Goal: Information Seeking & Learning: Compare options

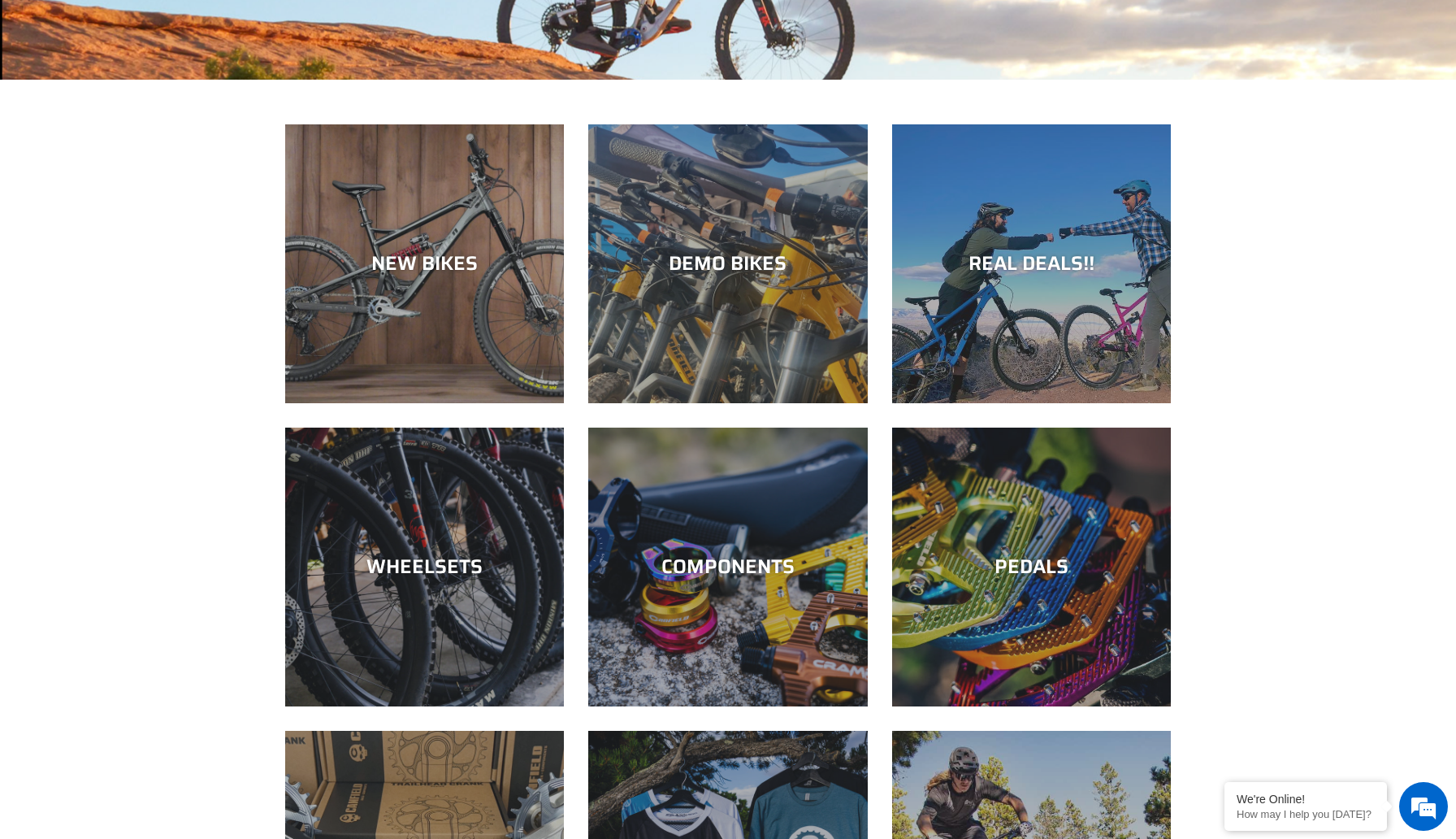
scroll to position [417, 0]
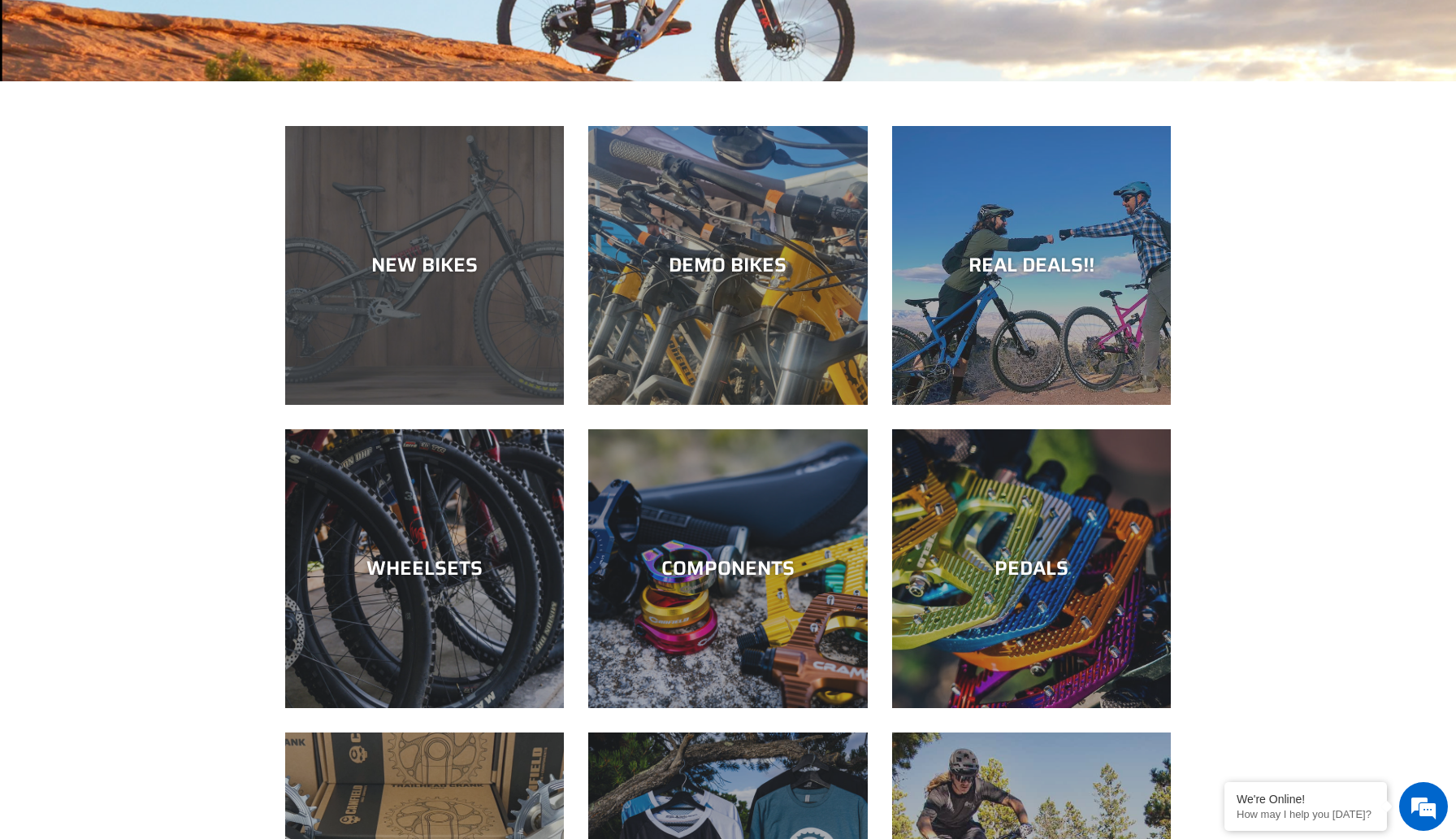
click at [504, 405] on div "NEW BIKES" at bounding box center [425, 405] width 279 height 0
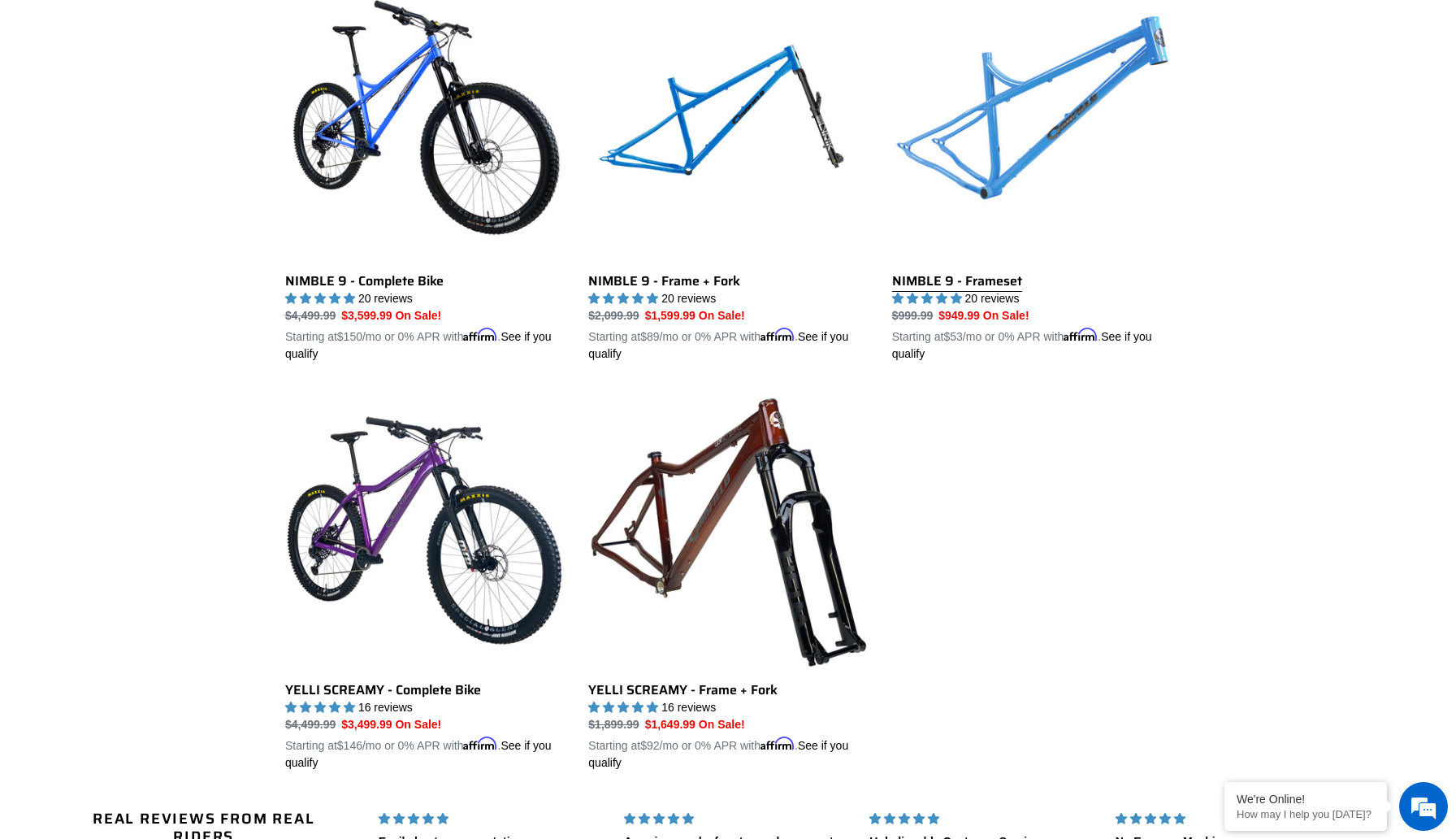
scroll to position [2498, 0]
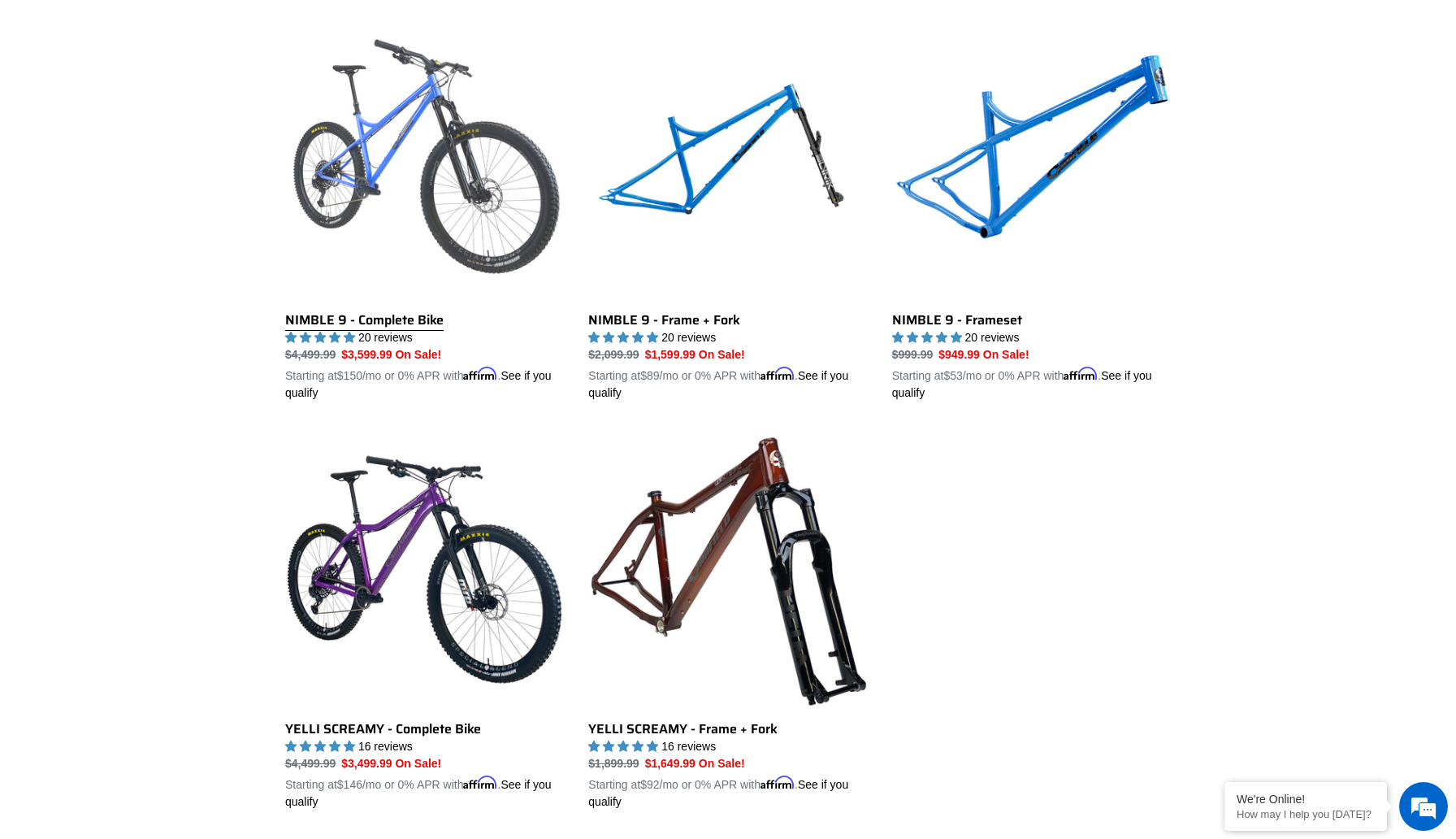
click at [368, 315] on link "NIMBLE 9 - Complete Bike" at bounding box center [425, 212] width 279 height 380
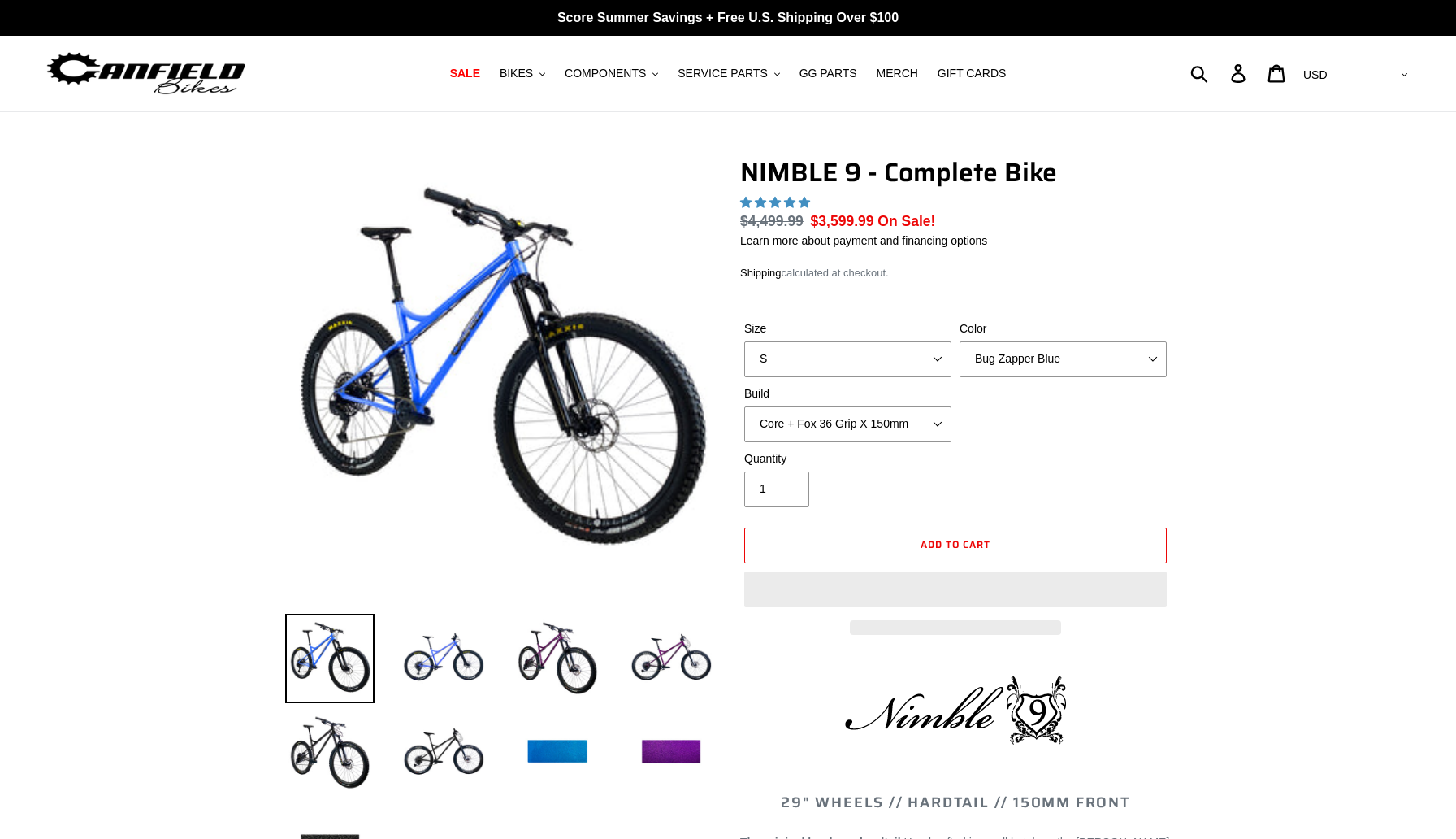
select select "highest-rating"
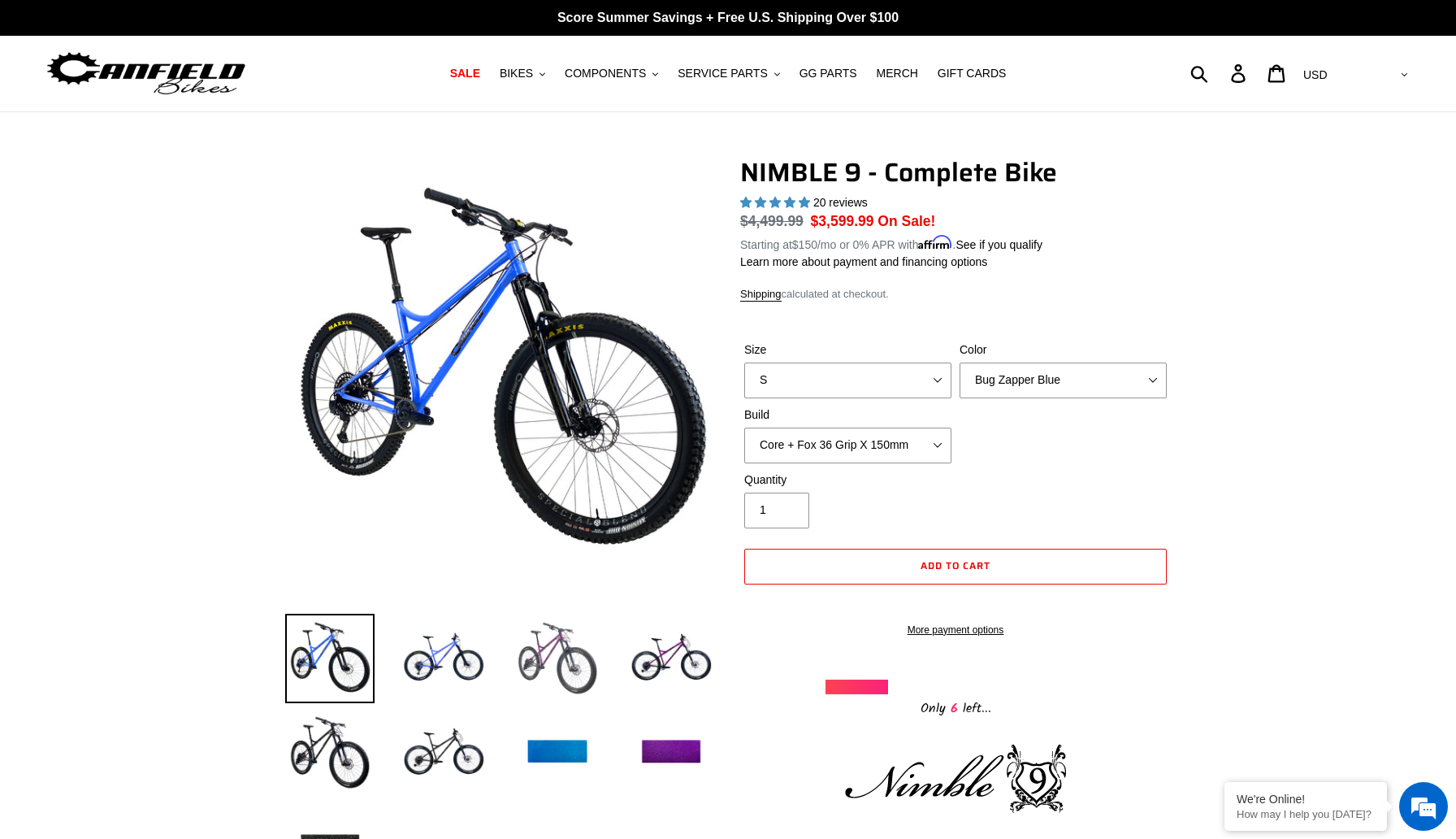
click at [559, 675] on img at bounding box center [557, 659] width 90 height 90
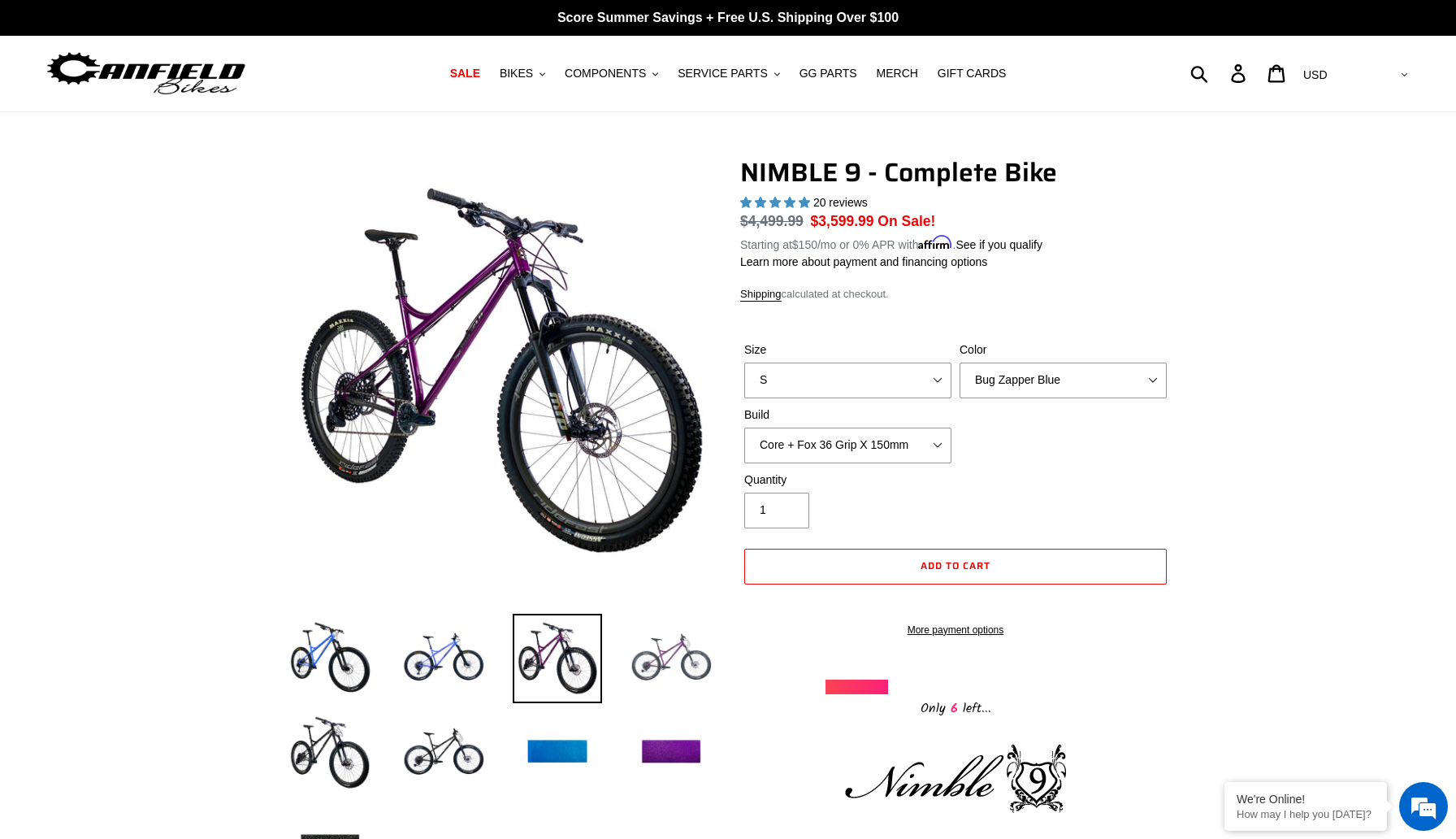
click at [661, 671] on img at bounding box center [671, 659] width 90 height 90
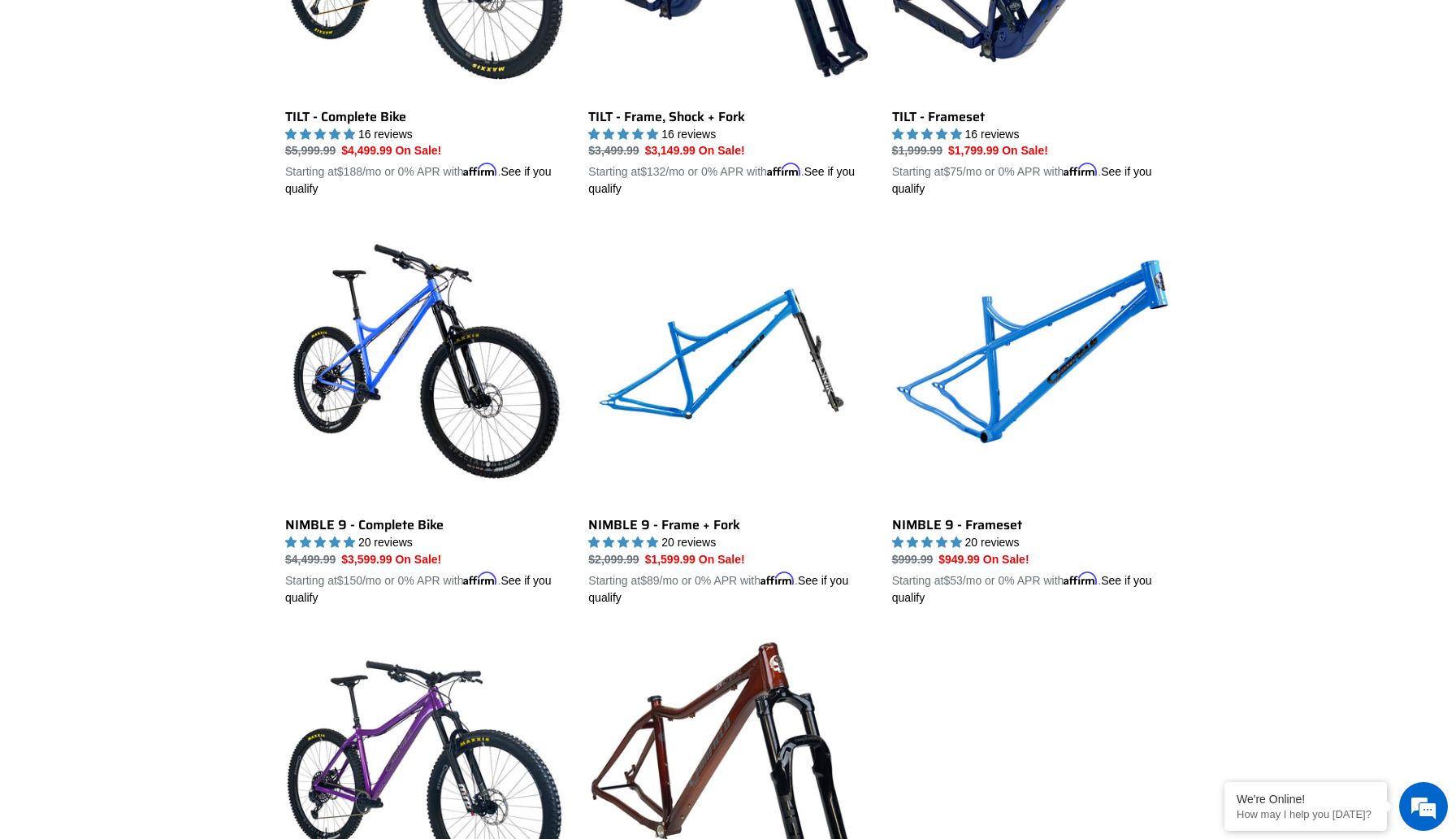
scroll to position [2259, 0]
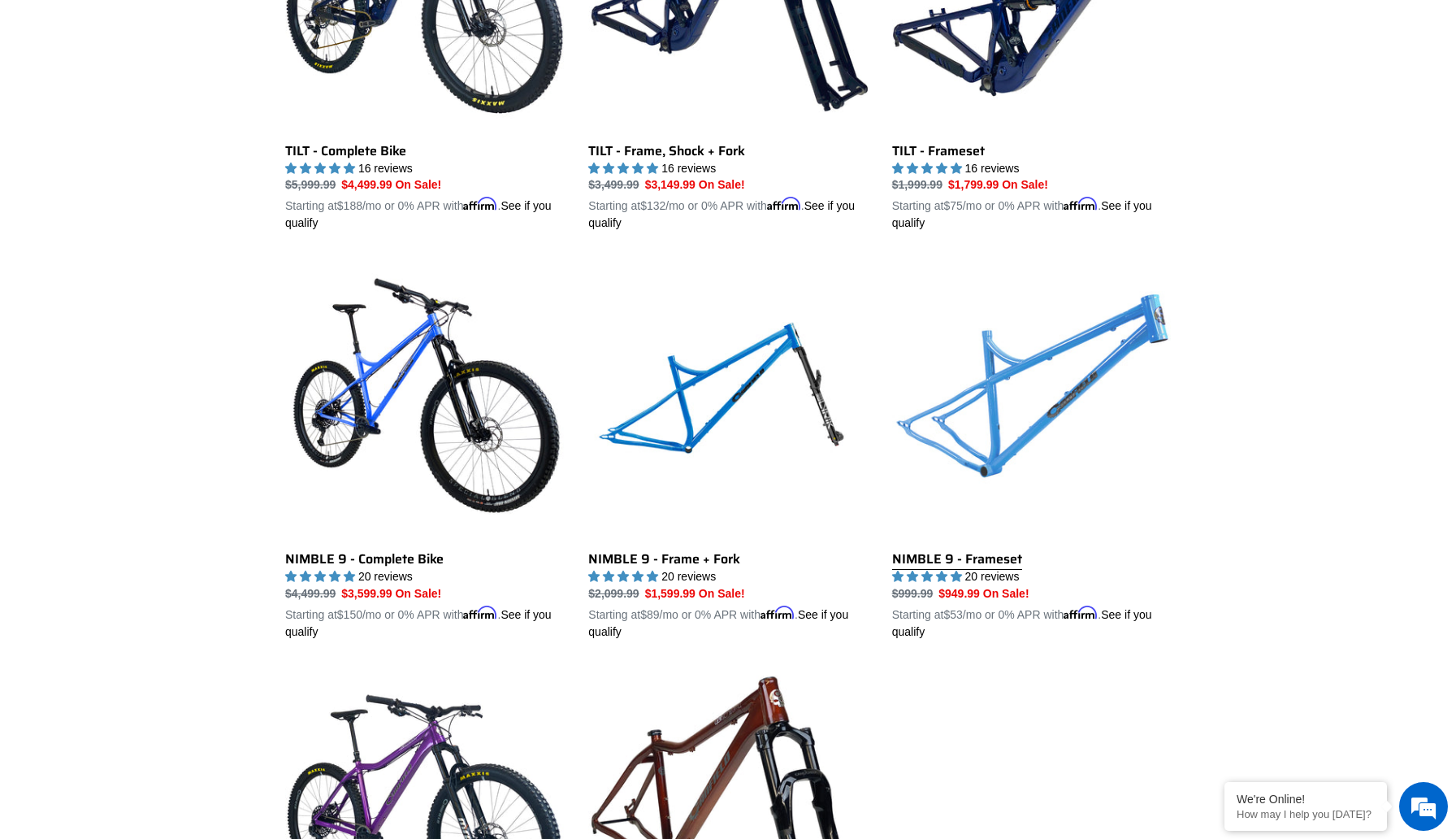
click at [961, 561] on link "NIMBLE 9 - Frameset" at bounding box center [1032, 451] width 279 height 380
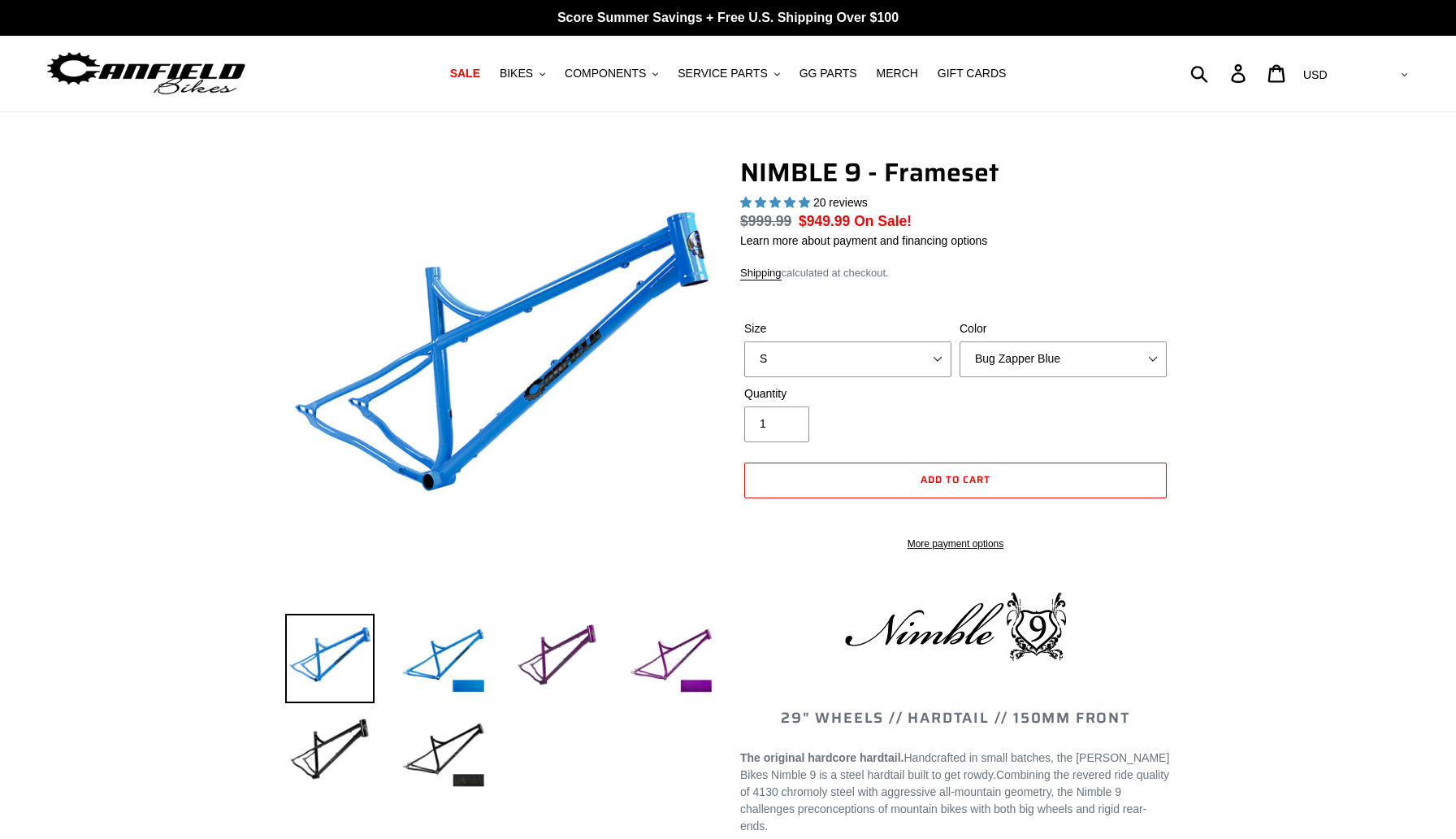
select select "highest-rating"
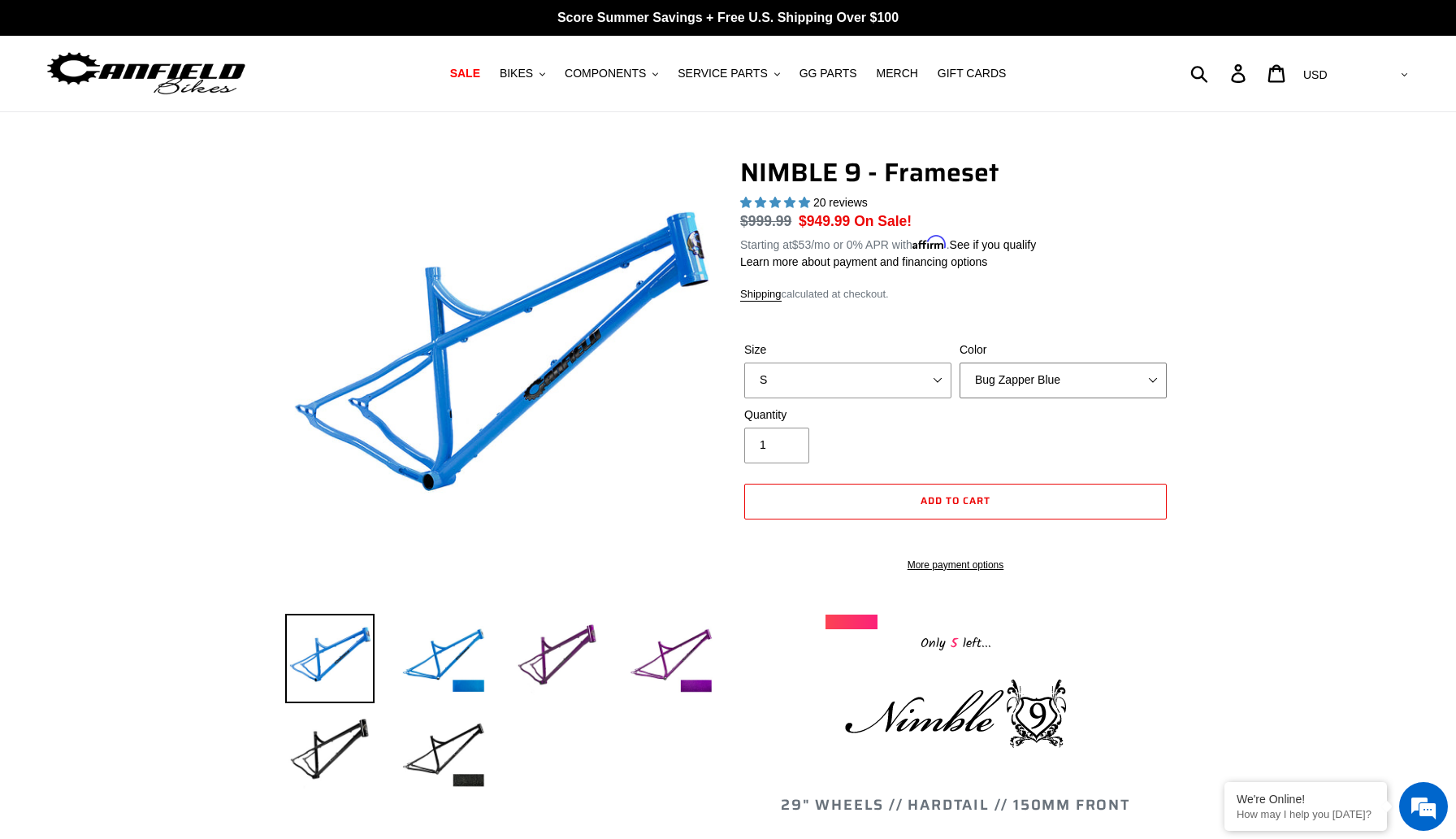
click at [1092, 381] on select "Bug Zapper Blue Purple Haze -Sold Out Galaxy Black" at bounding box center [1062, 380] width 207 height 36
select select "Purple Haze -Sold Out"
click at [959, 363] on select "Bug Zapper Blue Purple Haze -Sold Out Galaxy Black" at bounding box center [1062, 380] width 207 height 36
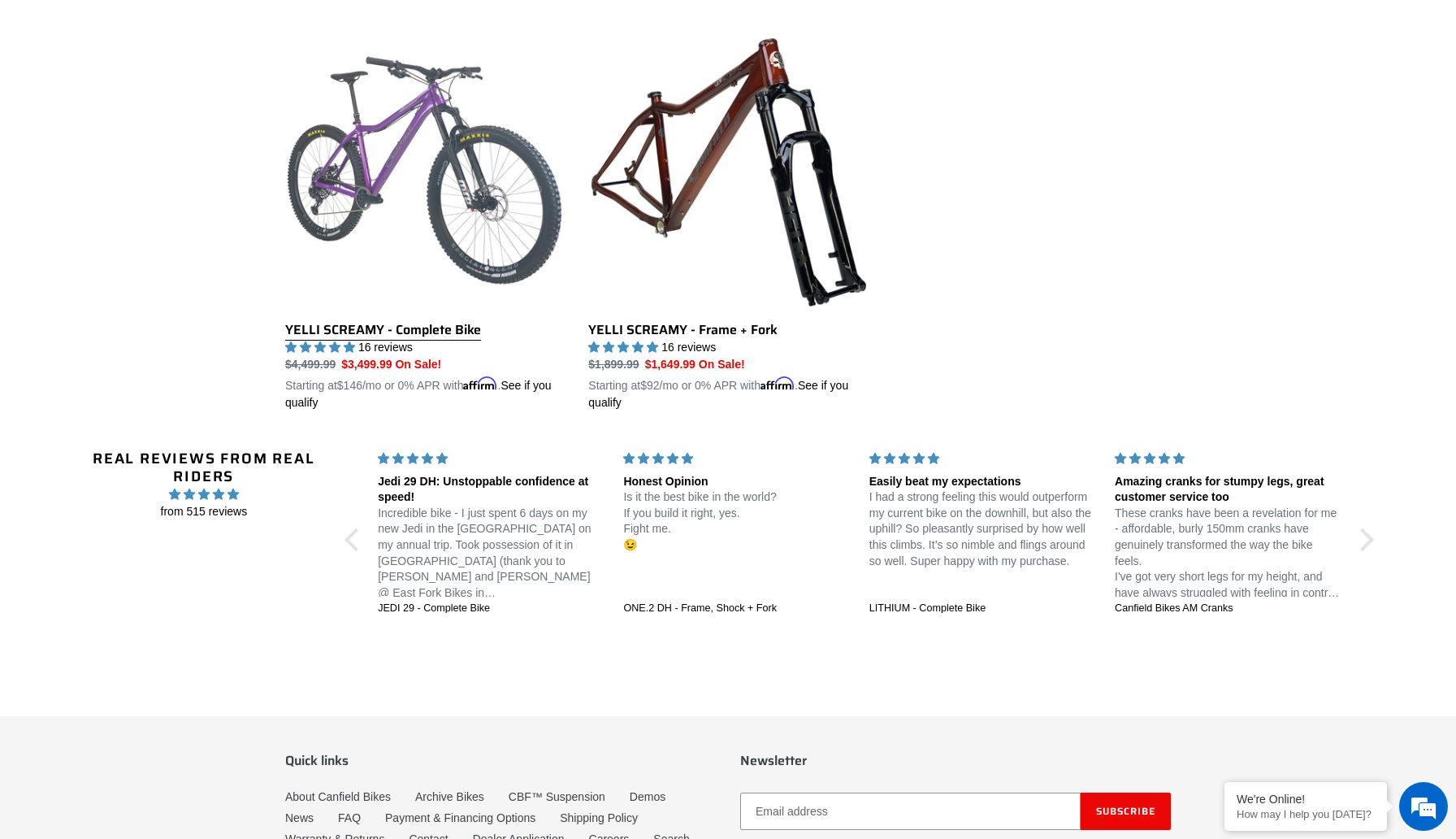
scroll to position [3074, 0]
